Goal: Transaction & Acquisition: Purchase product/service

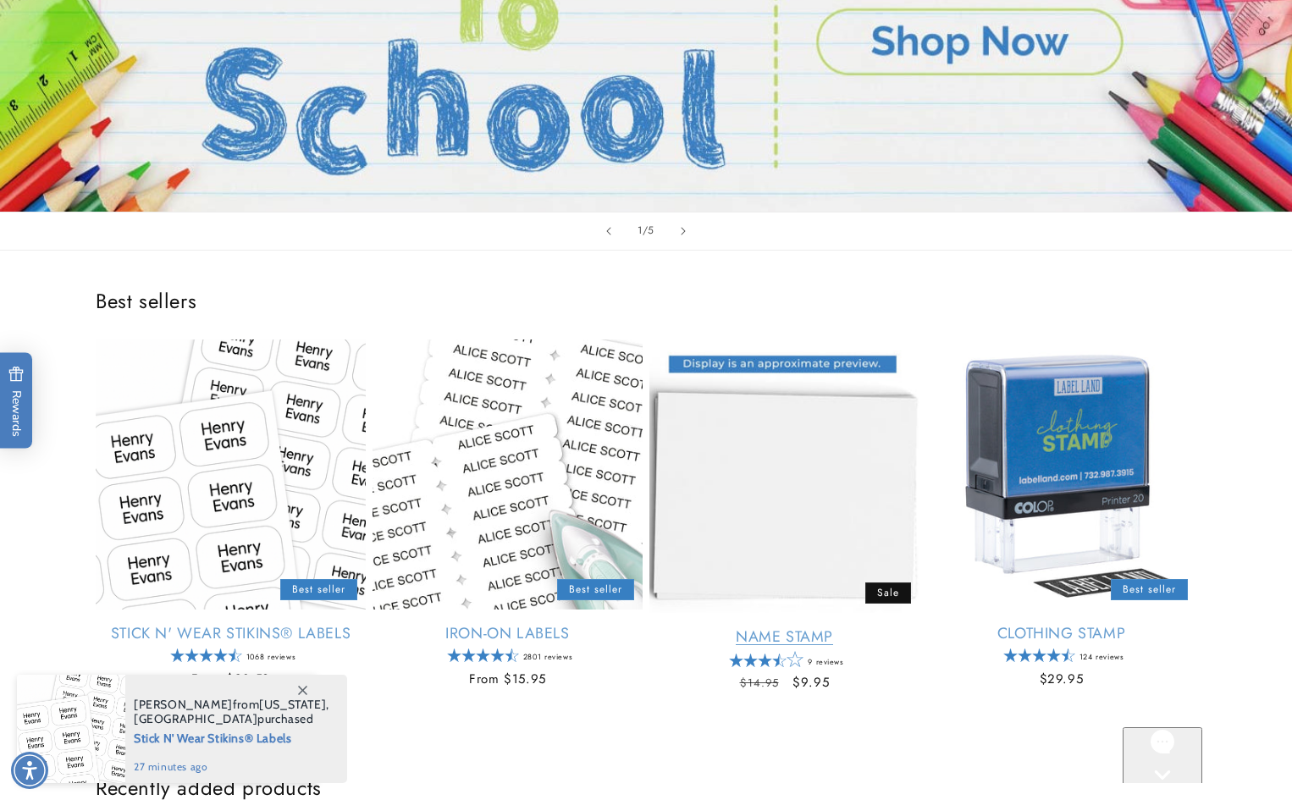
scroll to position [593, 0]
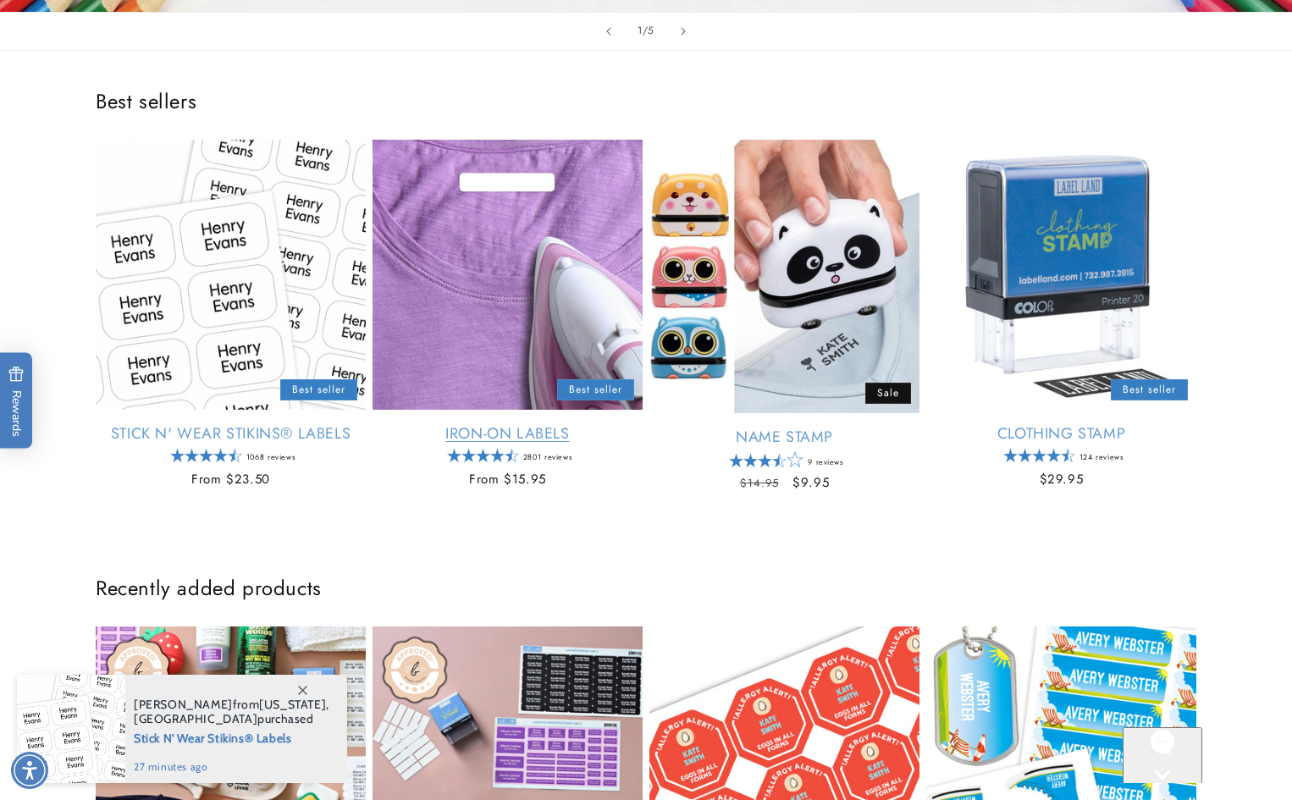
click at [118, 346] on link "Iron-On Labels" at bounding box center [508, 433] width 270 height 19
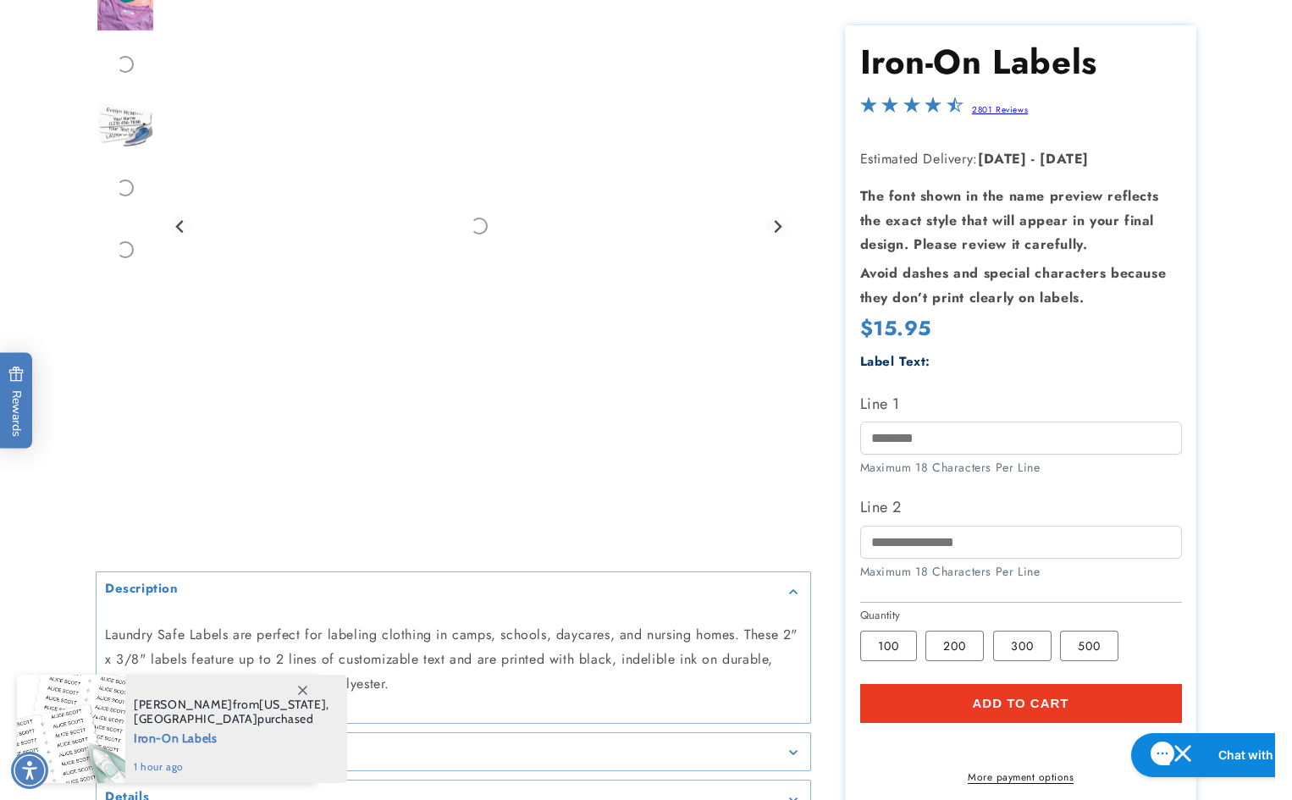
scroll to position [339, 0]
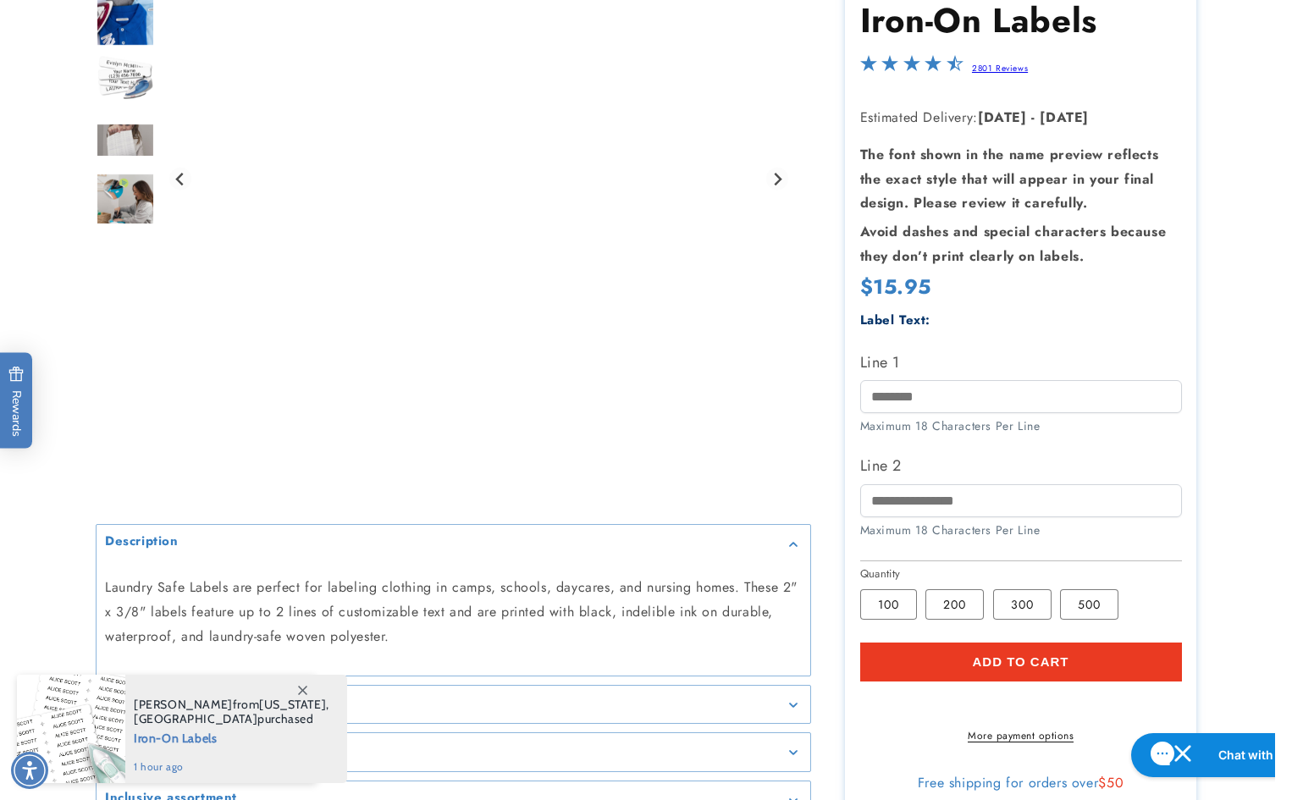
click at [1020, 655] on span "Add to cart" at bounding box center [1020, 662] width 97 height 15
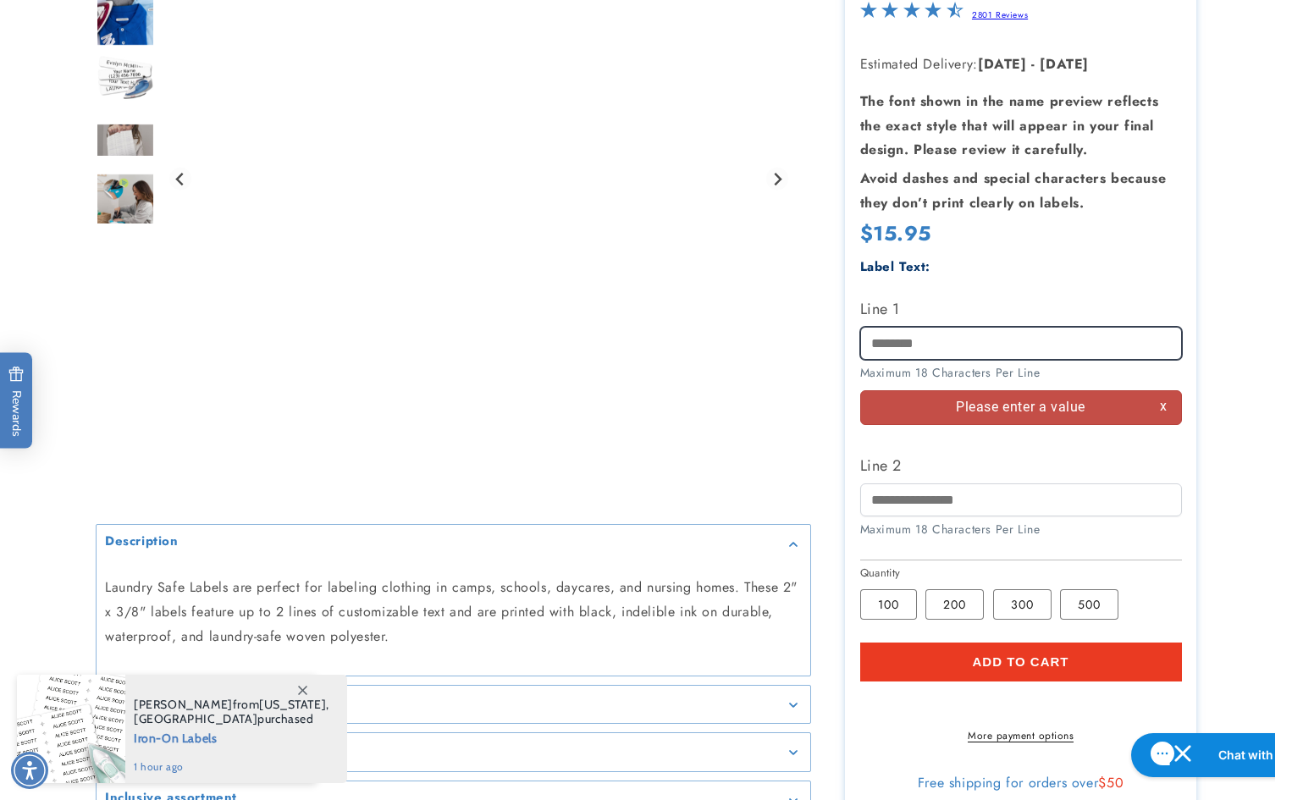
click at [975, 327] on input "Line 1" at bounding box center [1021, 343] width 322 height 33
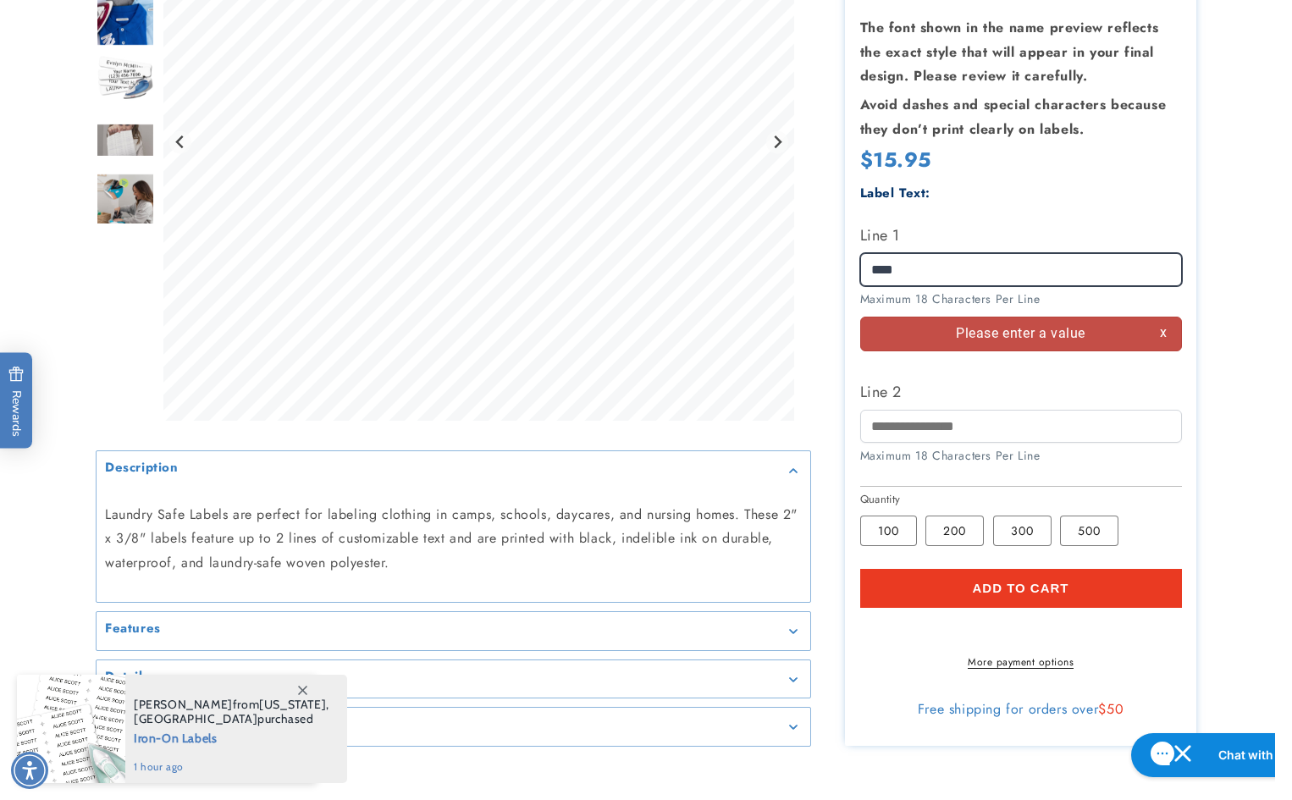
type input "*****"
